Goal: Task Accomplishment & Management: Use online tool/utility

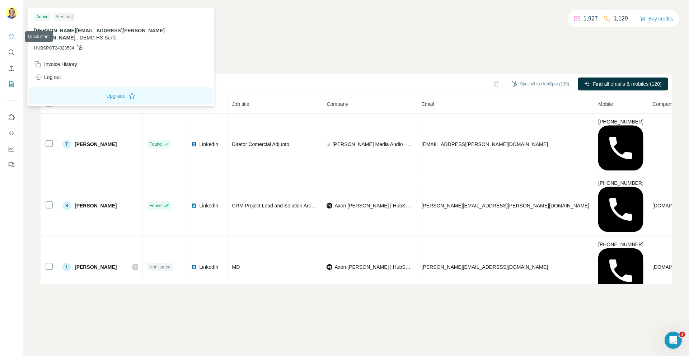
click at [8, 37] on icon "Quick start" at bounding box center [11, 36] width 7 height 7
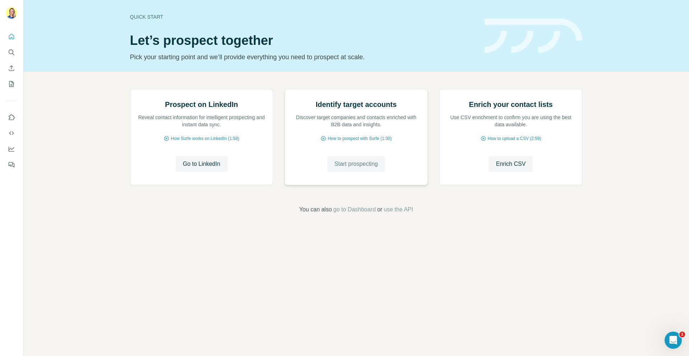
click at [350, 168] on span "Start prospecting" at bounding box center [355, 164] width 43 height 9
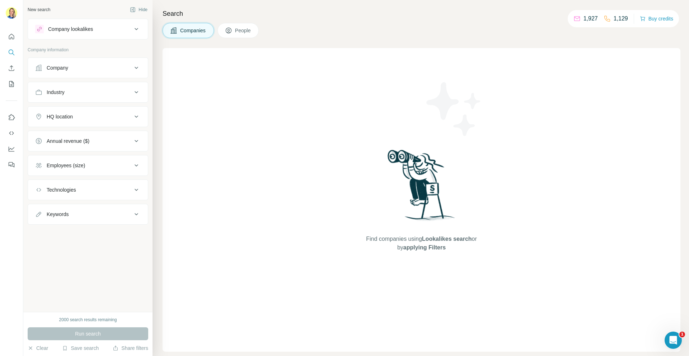
click at [132, 28] on icon at bounding box center [136, 29] width 9 height 9
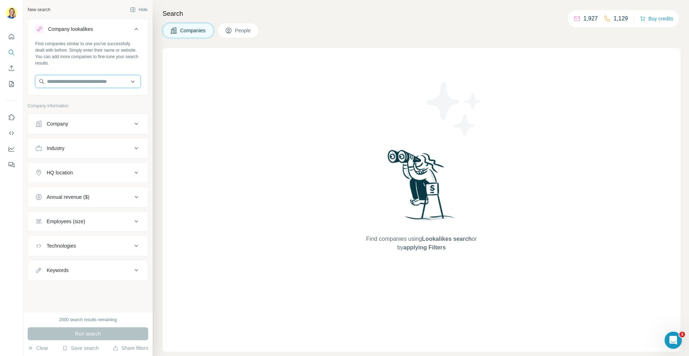
click at [70, 80] on input "text" at bounding box center [87, 81] width 105 height 13
click at [51, 80] on input "text" at bounding box center [87, 81] width 105 height 13
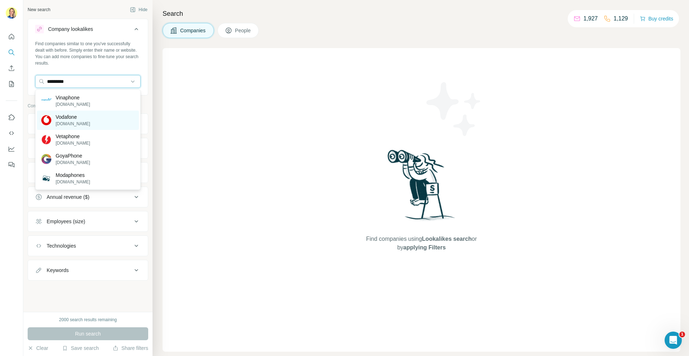
type input "*********"
click at [60, 123] on p "[DOMAIN_NAME]" at bounding box center [73, 124] width 34 height 6
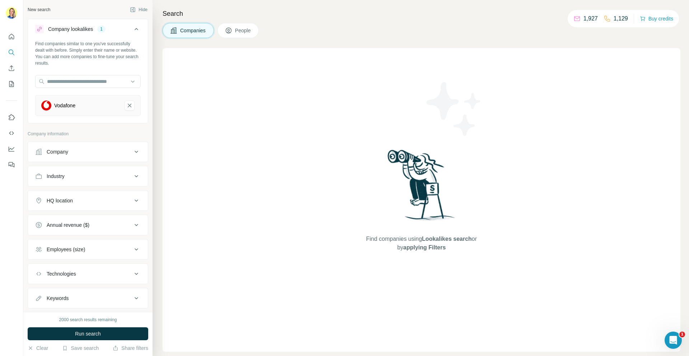
scroll to position [17, 0]
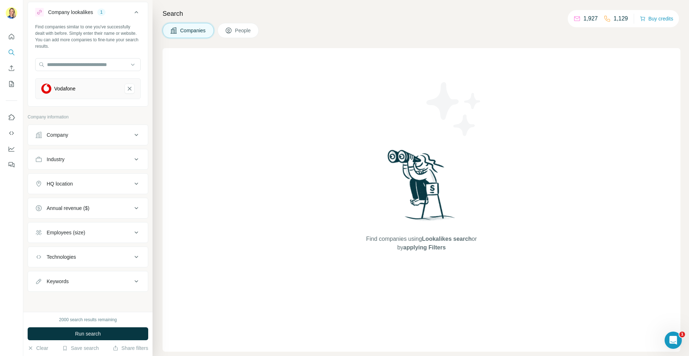
click at [65, 184] on div "HQ location" at bounding box center [60, 183] width 26 height 7
click at [52, 203] on input "text" at bounding box center [87, 201] width 105 height 13
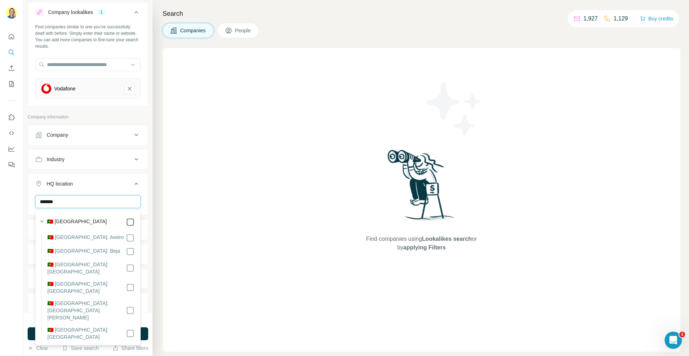
type input "*******"
click at [149, 213] on div "New search Hide Company lookalikes 1 Find companies similar to one you've succe…" at bounding box center [87, 156] width 129 height 312
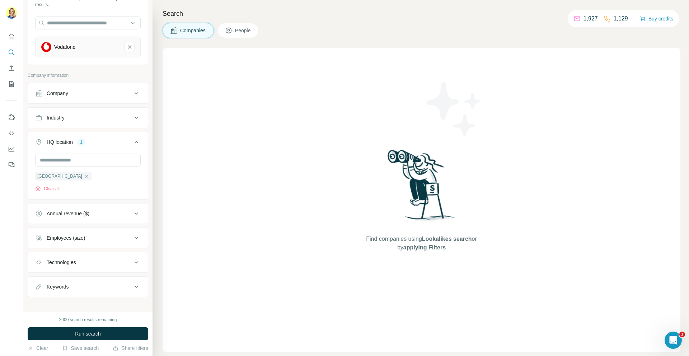
scroll to position [57, 0]
click at [55, 329] on button "Run search" at bounding box center [88, 333] width 121 height 13
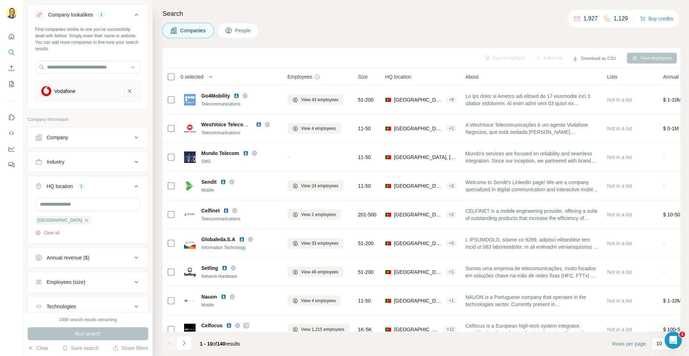
scroll to position [15, 0]
click at [84, 136] on div "Company" at bounding box center [83, 136] width 97 height 7
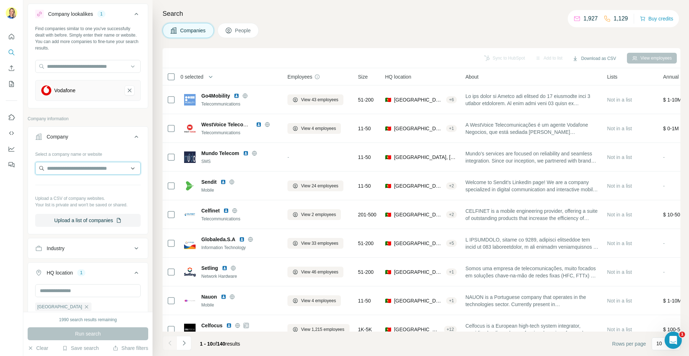
click at [67, 169] on input "text" at bounding box center [87, 168] width 105 height 13
click at [216, 56] on div "Sync to HubSpot Add to list Download as CSV View employees" at bounding box center [421, 58] width 510 height 13
click at [648, 58] on button "View employees" at bounding box center [652, 58] width 50 height 11
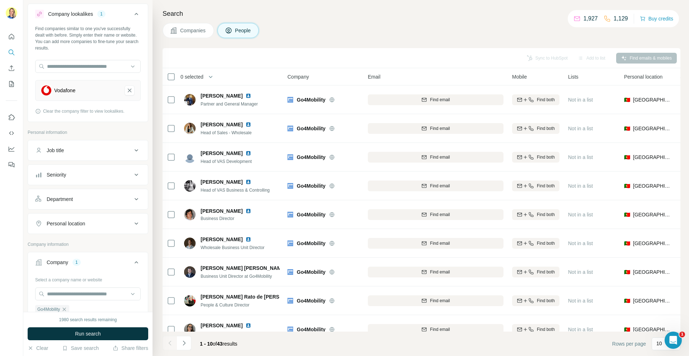
click at [95, 151] on div "Job title" at bounding box center [83, 150] width 97 height 7
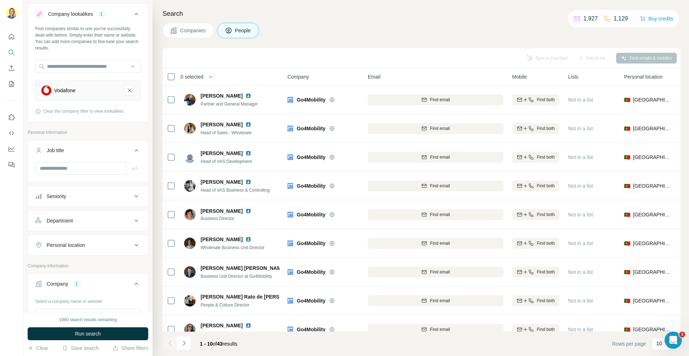
click at [96, 152] on div "Job title" at bounding box center [83, 150] width 97 height 7
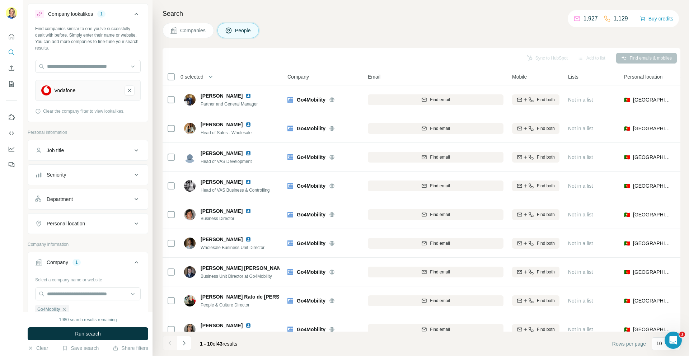
click at [83, 174] on div "Seniority" at bounding box center [83, 174] width 97 height 7
click at [83, 175] on div "Seniority" at bounding box center [83, 174] width 97 height 7
click at [79, 200] on div "Department" at bounding box center [83, 198] width 97 height 7
click at [116, 148] on div "Job title" at bounding box center [83, 150] width 97 height 7
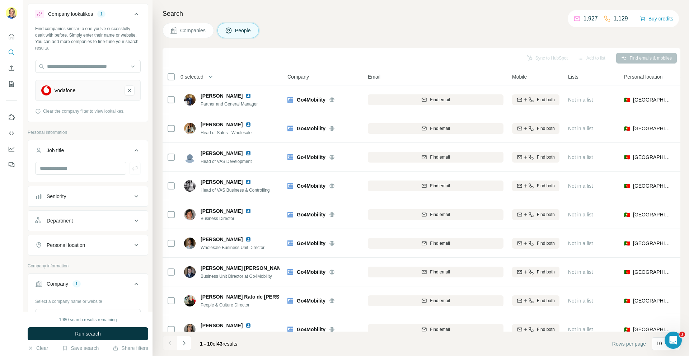
click at [158, 142] on div "Search Companies People Sync to HubSpot Add to list Find emails & mobiles 0 sel…" at bounding box center [420, 178] width 536 height 356
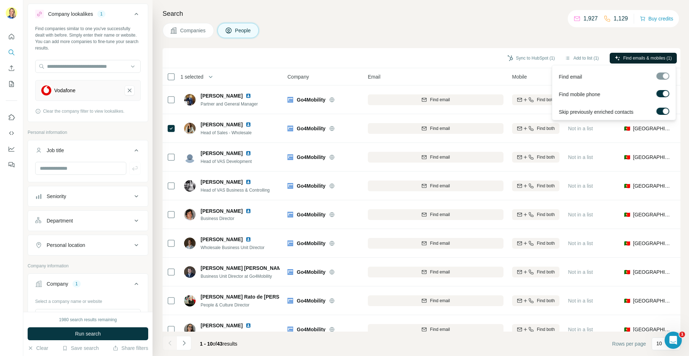
click at [641, 58] on span "Find emails & mobiles (1)" at bounding box center [647, 58] width 48 height 6
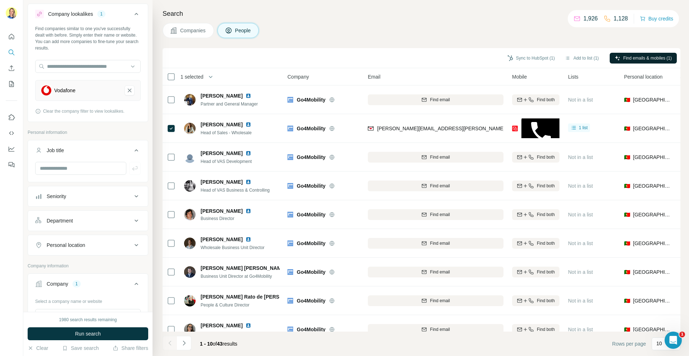
click at [477, 60] on div "Sync to HubSpot (1) Add to list (1) Find emails & mobiles (1)" at bounding box center [421, 58] width 510 height 13
click at [506, 34] on div "Companies People" at bounding box center [421, 30] width 518 height 15
click at [180, 30] on span "Companies" at bounding box center [193, 30] width 26 height 7
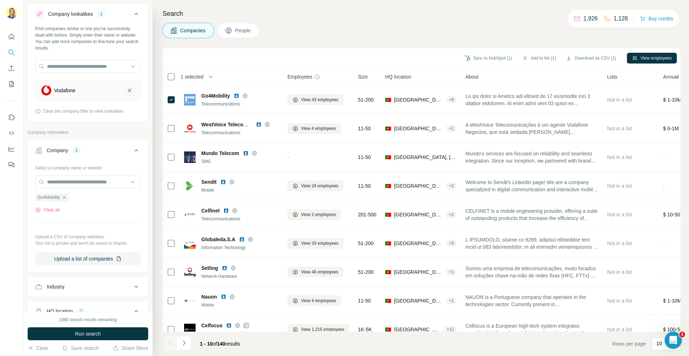
click at [130, 90] on icon "Vodafone-remove-button" at bounding box center [130, 91] width 4 height 4
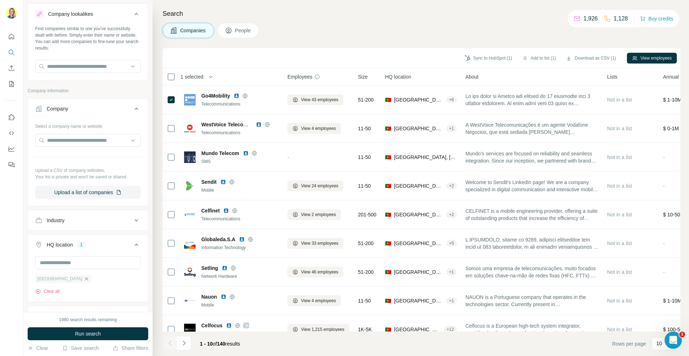
click at [84, 278] on icon "button" at bounding box center [87, 279] width 6 height 6
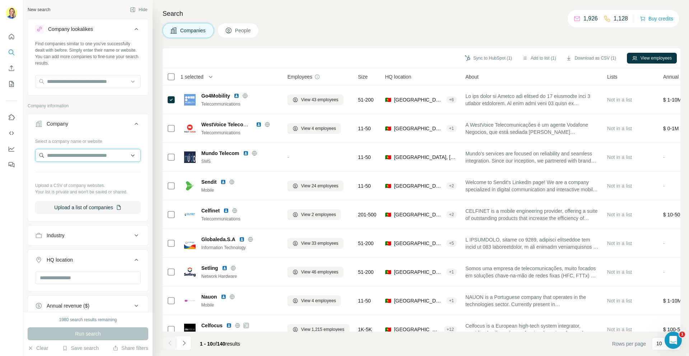
click at [63, 156] on input "text" at bounding box center [87, 155] width 105 height 13
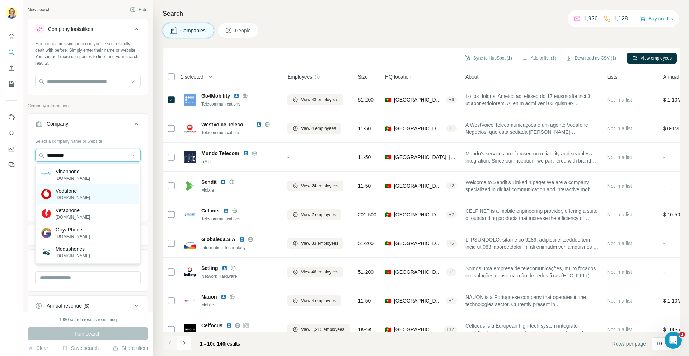
type input "*********"
click at [69, 190] on p "Vodafone" at bounding box center [73, 190] width 34 height 7
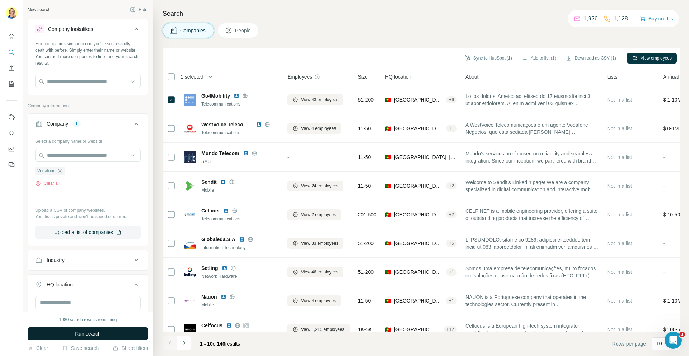
click at [62, 334] on button "Run search" at bounding box center [88, 333] width 121 height 13
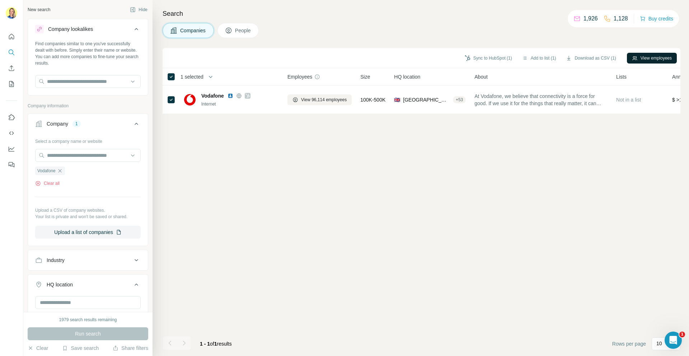
click at [643, 54] on button "View employees" at bounding box center [652, 58] width 50 height 11
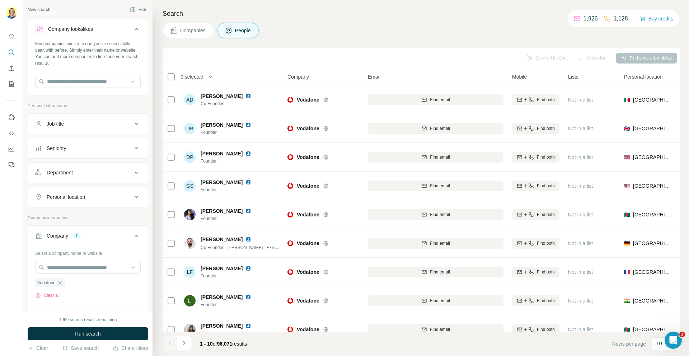
click at [110, 127] on div "Job title" at bounding box center [83, 123] width 97 height 7
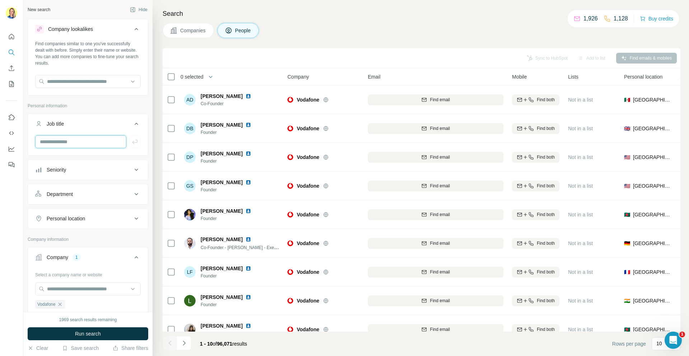
click at [101, 138] on input "text" at bounding box center [80, 141] width 91 height 13
click at [80, 141] on input "text" at bounding box center [80, 141] width 91 height 13
click at [141, 238] on p "Company information" at bounding box center [88, 239] width 121 height 6
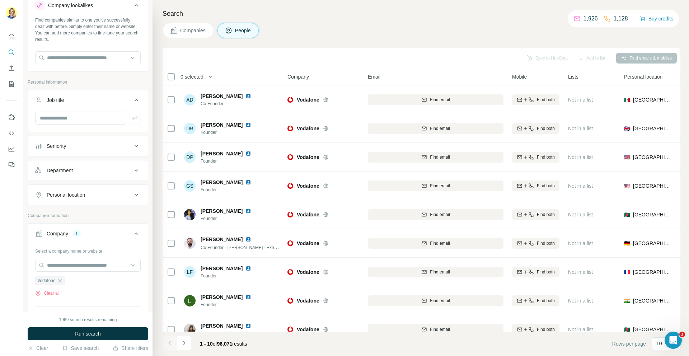
scroll to position [23, 0]
click at [131, 195] on div "Personal location" at bounding box center [83, 195] width 97 height 7
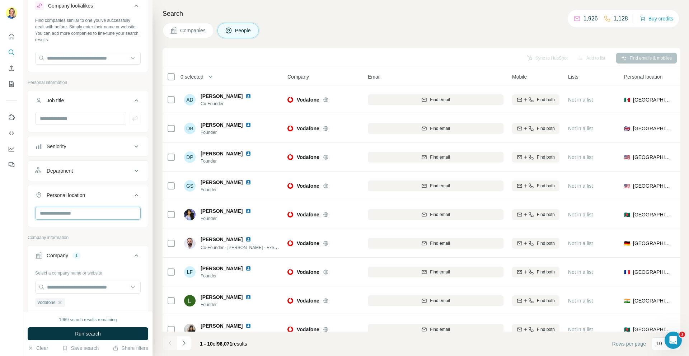
click at [77, 212] on input "text" at bounding box center [87, 213] width 105 height 13
type input "********"
click at [72, 229] on div "🇵🇹 [GEOGRAPHIC_DATA]" at bounding box center [87, 232] width 93 height 9
click at [70, 231] on div "🇵🇹 [GEOGRAPHIC_DATA]" at bounding box center [87, 232] width 93 height 9
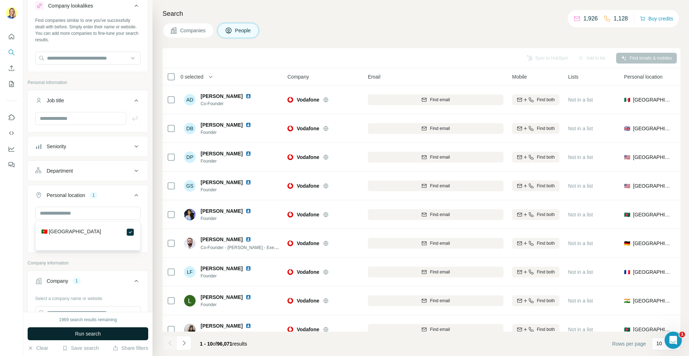
click at [107, 331] on button "Run search" at bounding box center [88, 333] width 121 height 13
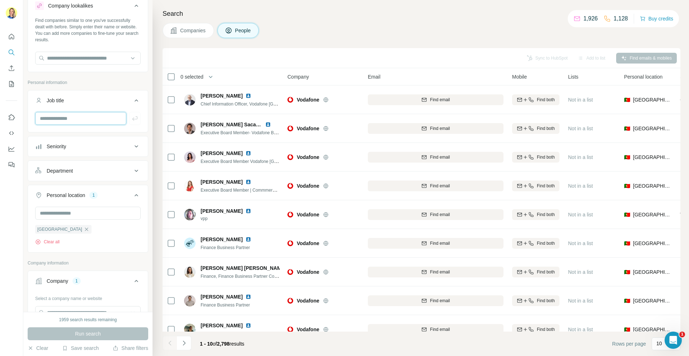
click at [82, 118] on input "text" at bounding box center [80, 118] width 91 height 13
click at [84, 118] on input "text" at bounding box center [80, 118] width 91 height 13
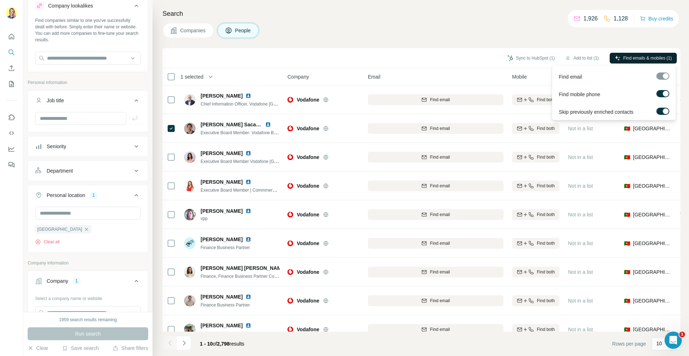
click at [646, 57] on span "Find emails & mobiles (1)" at bounding box center [647, 58] width 48 height 6
click at [533, 31] on div "Companies People" at bounding box center [421, 30] width 518 height 15
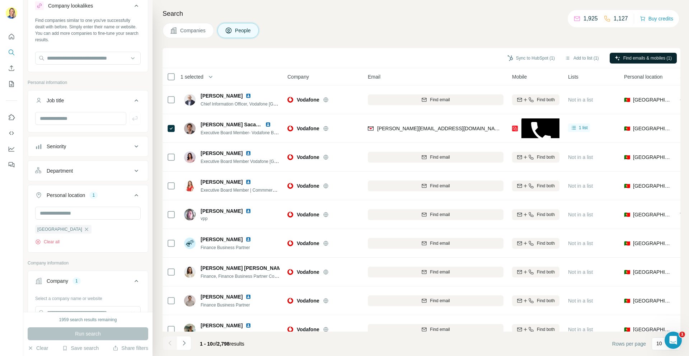
click at [502, 40] on div "Search Companies People Sync to HubSpot (1) Add to list (1) Find emails & mobil…" at bounding box center [420, 178] width 536 height 356
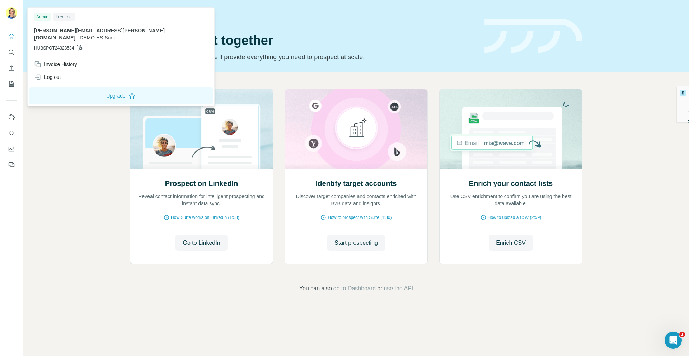
click at [10, 12] on img at bounding box center [11, 12] width 11 height 11
click at [63, 32] on span "[PERSON_NAME][EMAIL_ADDRESS][PERSON_NAME][DOMAIN_NAME]" at bounding box center [99, 34] width 131 height 13
click at [63, 71] on div "Log out" at bounding box center [121, 77] width 182 height 13
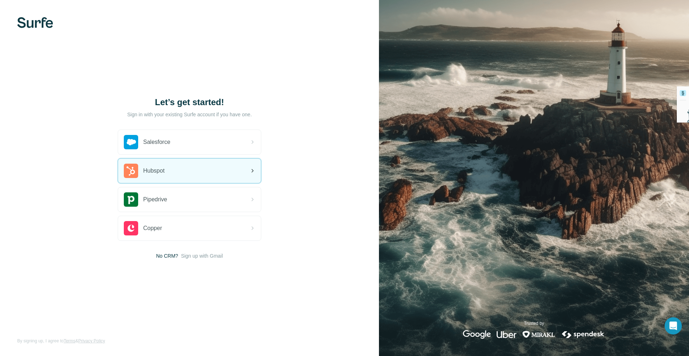
click at [217, 172] on div "Hubspot" at bounding box center [189, 171] width 143 height 24
